Goal: Information Seeking & Learning: Check status

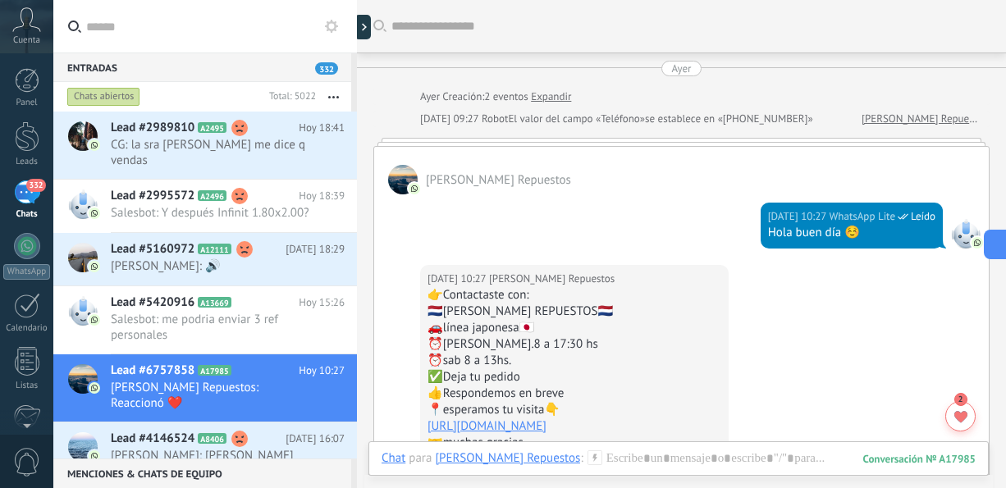
scroll to position [1596, 0]
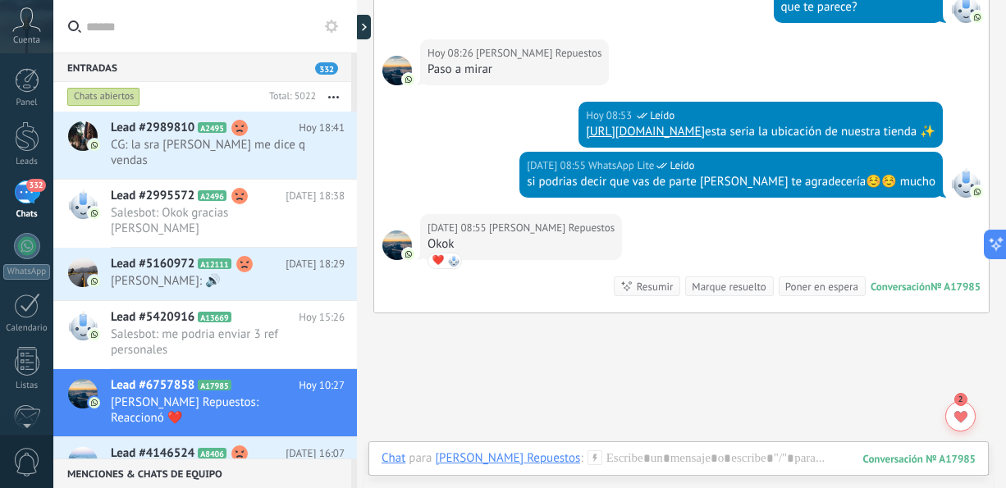
click at [335, 89] on button "button" at bounding box center [333, 97] width 35 height 30
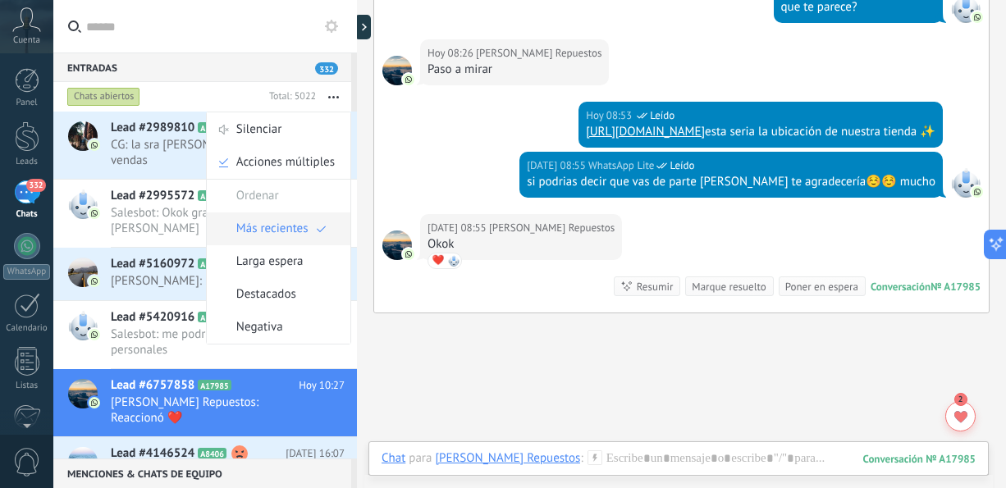
click at [272, 214] on span "Más recientes" at bounding box center [272, 229] width 72 height 33
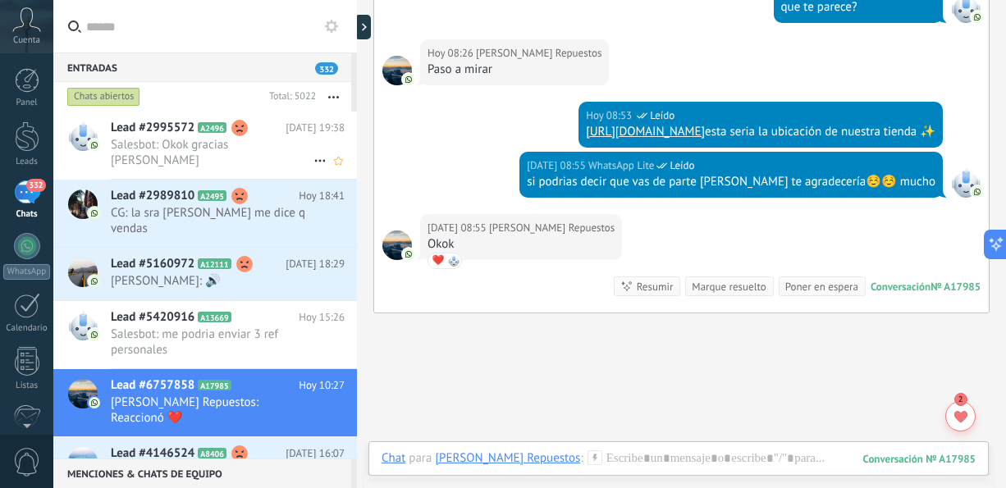
click at [280, 137] on span "Salesbot: Okok gracias [PERSON_NAME]" at bounding box center [212, 152] width 203 height 31
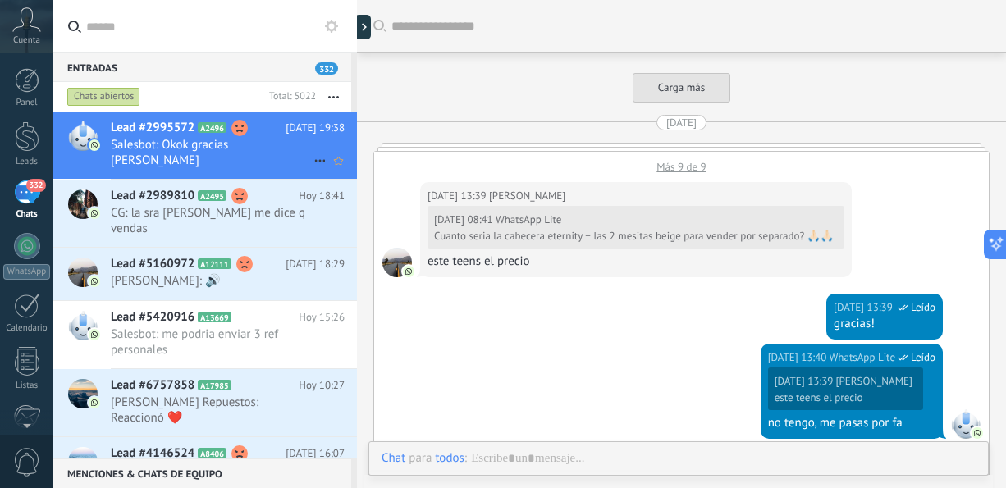
scroll to position [2051, 0]
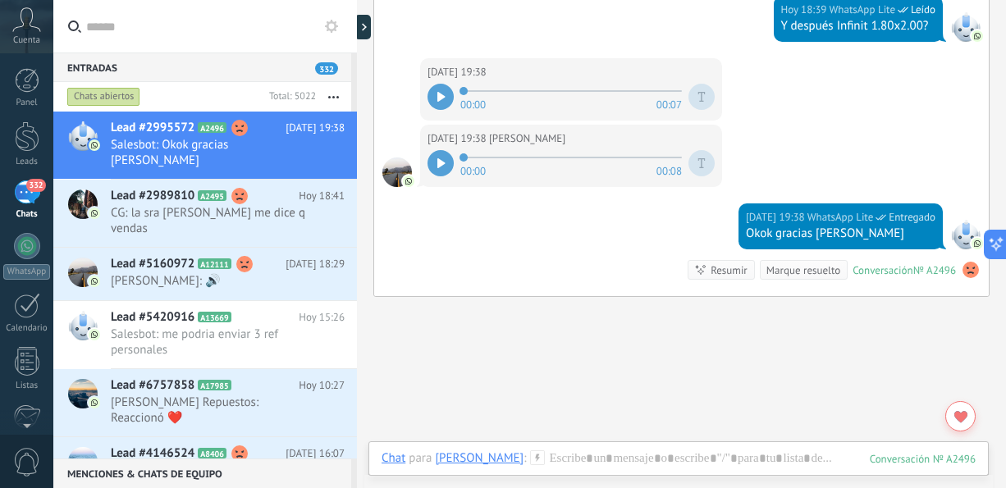
click at [440, 158] on icon at bounding box center [440, 163] width 7 height 10
click at [443, 92] on icon at bounding box center [440, 97] width 7 height 10
